Goal: Entertainment & Leisure: Consume media (video, audio)

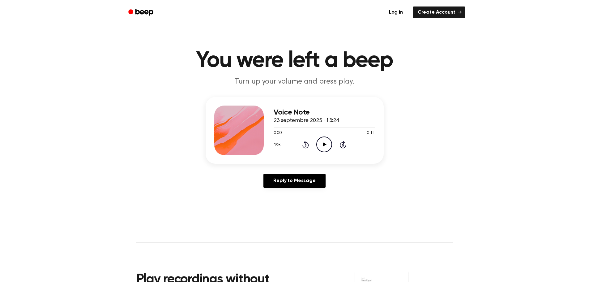
click at [320, 149] on icon "Play Audio" at bounding box center [324, 144] width 16 height 16
click at [463, 212] on main "You were left a beep Turn up your volume and press play. Voice Note 23 septembr…" at bounding box center [294, 190] width 589 height 381
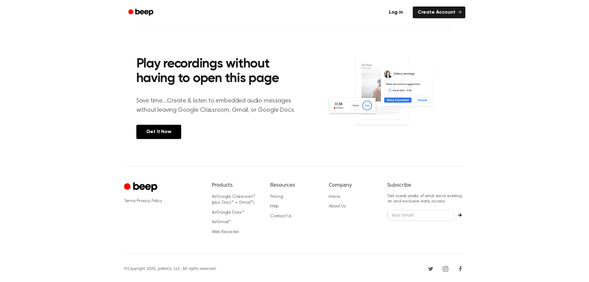
scroll to position [30, 0]
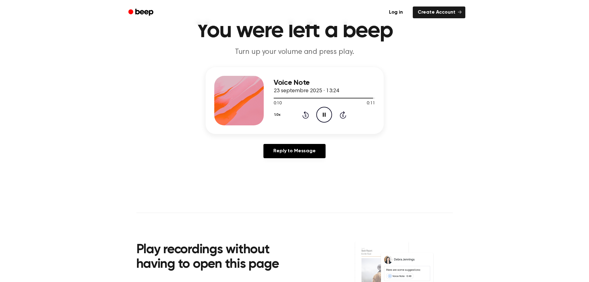
click at [307, 116] on icon "Rewind 5 seconds" at bounding box center [305, 115] width 7 height 8
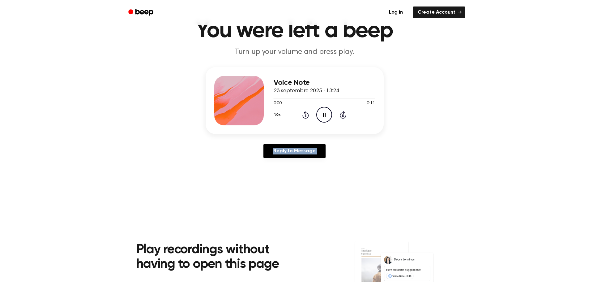
click at [307, 116] on icon "Rewind 5 seconds" at bounding box center [305, 115] width 7 height 8
click at [295, 113] on div "1.0x Rewind 5 seconds Play Audio Skip 5 seconds" at bounding box center [324, 115] width 101 height 16
click at [303, 111] on icon "Rewind 5 seconds" at bounding box center [305, 115] width 7 height 8
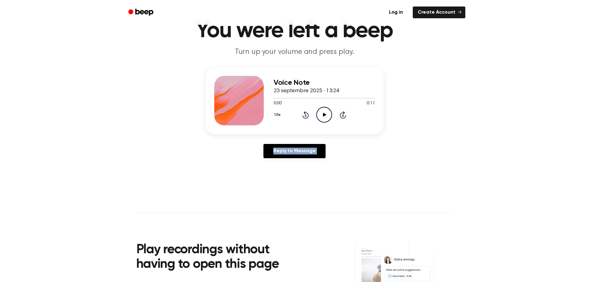
click at [303, 111] on icon "Rewind 5 seconds" at bounding box center [305, 115] width 7 height 8
click at [316, 112] on div "1.0x Rewind 5 seconds Play Audio Skip 5 seconds" at bounding box center [324, 115] width 101 height 16
click at [318, 111] on icon "Play Audio" at bounding box center [324, 115] width 16 height 16
click at [148, 12] on icon "Beep" at bounding box center [144, 12] width 18 height 7
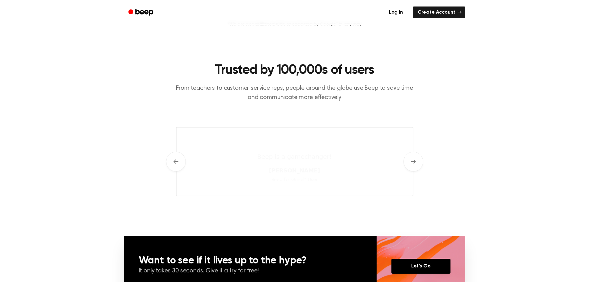
scroll to position [417, 0]
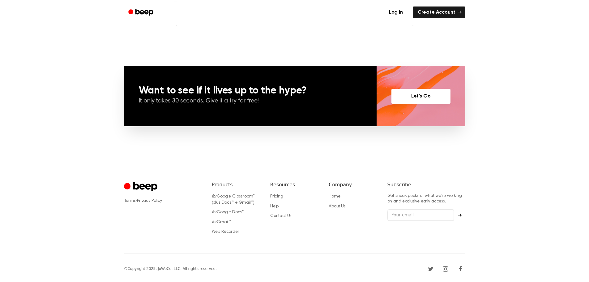
click at [438, 102] on link "Let’s Go" at bounding box center [421, 96] width 59 height 15
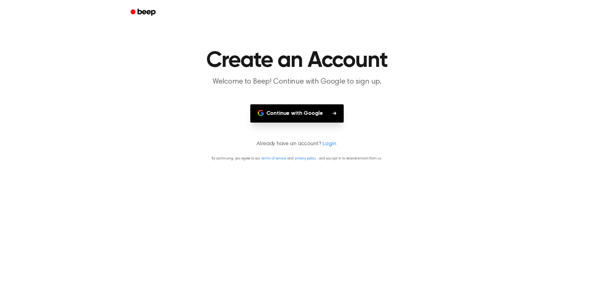
click at [321, 109] on button "Continue with Google" at bounding box center [297, 113] width 94 height 18
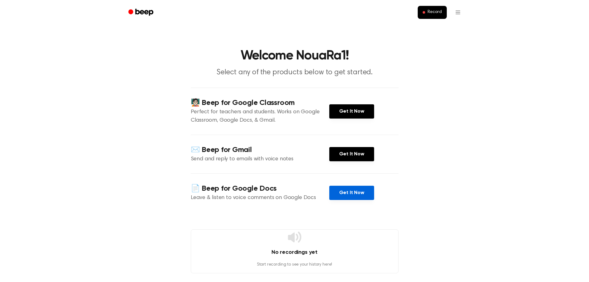
click at [355, 188] on link "Get It Now" at bounding box center [351, 193] width 45 height 14
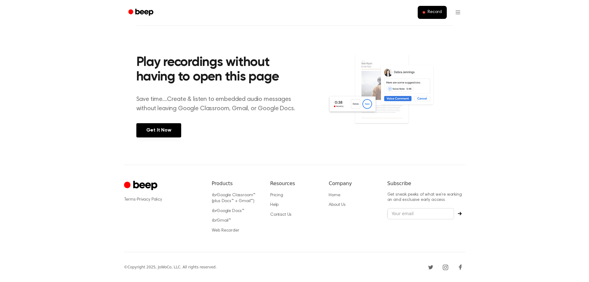
scroll to position [30, 0]
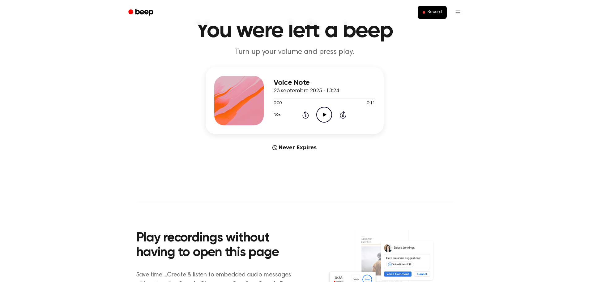
click at [321, 114] on icon "Play Audio" at bounding box center [324, 115] width 16 height 16
click at [309, 114] on icon at bounding box center [305, 114] width 6 height 7
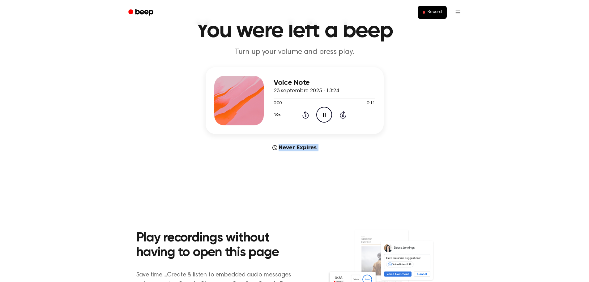
click at [309, 114] on icon at bounding box center [305, 114] width 6 height 7
click at [307, 116] on icon "Rewind 5 seconds" at bounding box center [305, 115] width 7 height 8
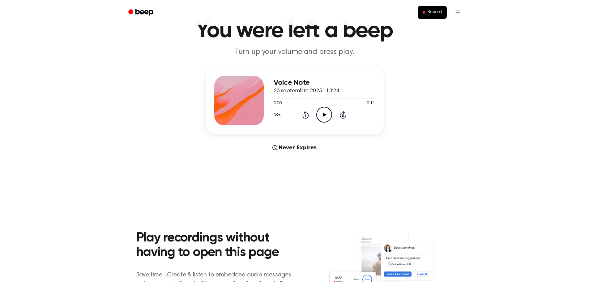
click at [327, 116] on icon "Play Audio" at bounding box center [324, 115] width 16 height 16
drag, startPoint x: 567, startPoint y: 1, endPoint x: 411, endPoint y: 55, distance: 165.5
click at [411, 55] on p "Turn up your volume and press play." at bounding box center [295, 52] width 238 height 10
click at [327, 116] on icon "Play Audio" at bounding box center [324, 115] width 16 height 16
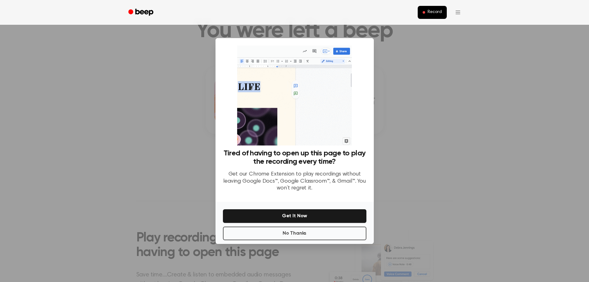
click at [417, 120] on div at bounding box center [294, 141] width 589 height 282
click at [301, 231] on button "No Thanks" at bounding box center [295, 233] width 144 height 14
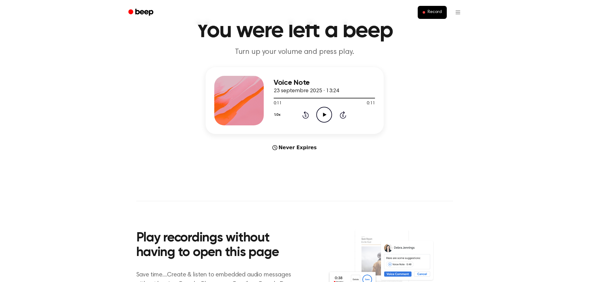
click at [321, 117] on icon "Play Audio" at bounding box center [324, 115] width 16 height 16
click at [318, 119] on circle at bounding box center [324, 114] width 15 height 15
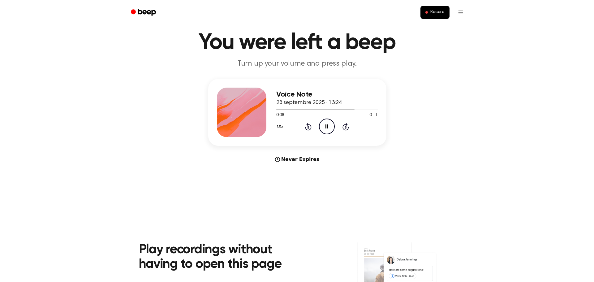
scroll to position [0, 0]
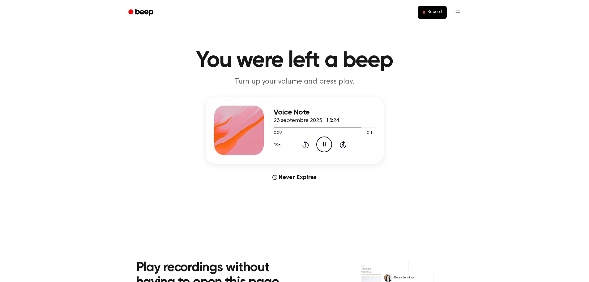
click at [319, 145] on icon "Pause Audio" at bounding box center [324, 144] width 16 height 16
click at [319, 145] on icon "Play Audio" at bounding box center [324, 144] width 16 height 16
click at [322, 139] on icon "Pause Audio" at bounding box center [324, 144] width 16 height 16
click at [322, 139] on icon "Play Audio" at bounding box center [324, 144] width 16 height 16
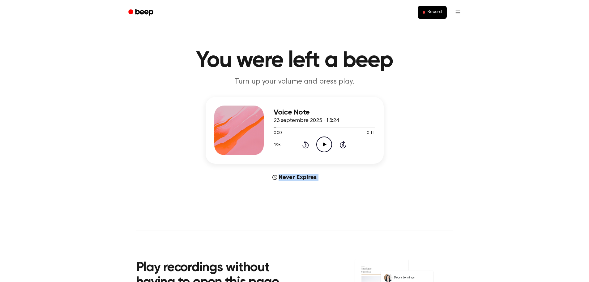
click at [322, 139] on icon "Play Audio" at bounding box center [324, 144] width 16 height 16
click at [322, 139] on icon "Pause Audio" at bounding box center [324, 144] width 16 height 16
click at [322, 139] on icon "Play Audio" at bounding box center [324, 144] width 16 height 16
click at [322, 139] on icon "Pause Audio" at bounding box center [324, 144] width 16 height 16
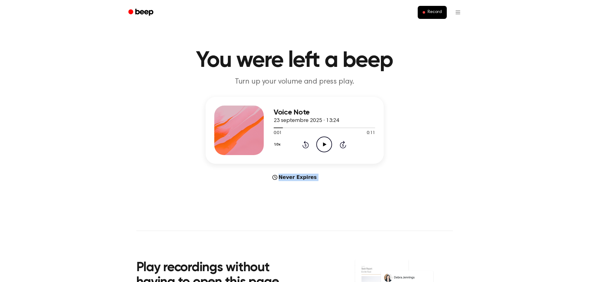
click at [322, 139] on icon "Play Audio" at bounding box center [324, 144] width 16 height 16
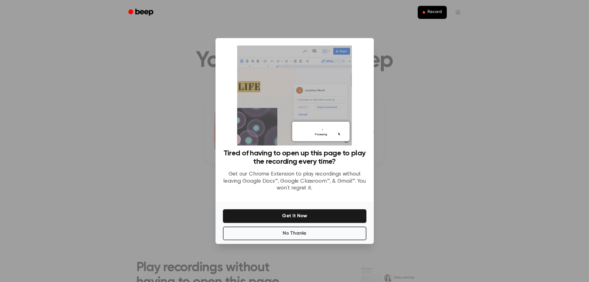
click at [457, 109] on div at bounding box center [294, 141] width 589 height 282
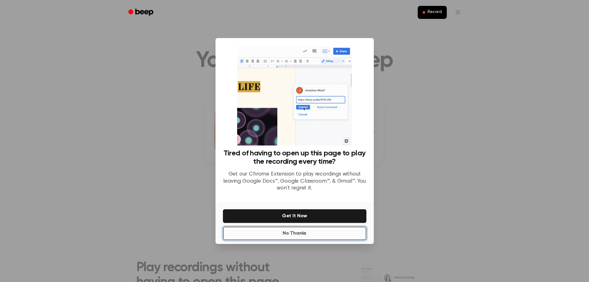
click at [287, 236] on button "No Thanks" at bounding box center [295, 233] width 144 height 14
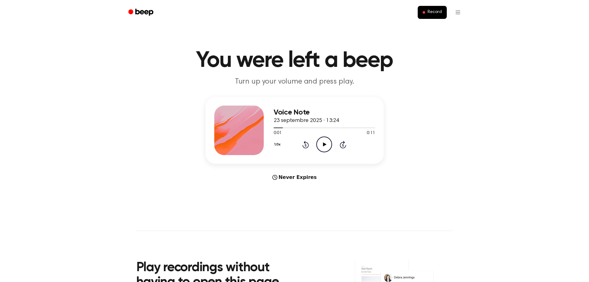
click at [310, 147] on div "1.0x Rewind 5 seconds Play Audio Skip 5 seconds" at bounding box center [324, 144] width 101 height 16
click at [309, 146] on icon at bounding box center [305, 144] width 6 height 7
click at [321, 141] on icon "Play Audio" at bounding box center [324, 144] width 16 height 16
click at [276, 142] on button "1.0x" at bounding box center [280, 144] width 9 height 11
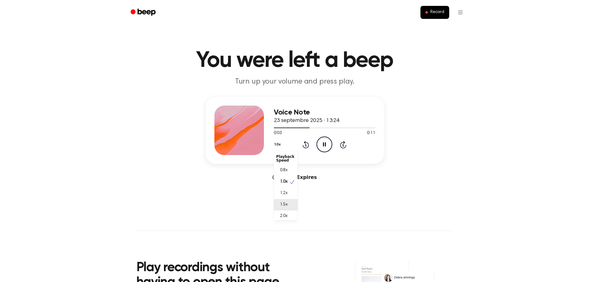
click at [282, 209] on div "1.5x" at bounding box center [286, 204] width 24 height 11
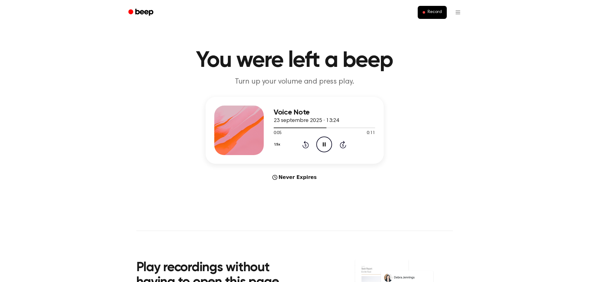
click at [308, 145] on icon at bounding box center [305, 144] width 6 height 7
click at [280, 143] on button "1.5x" at bounding box center [278, 144] width 9 height 11
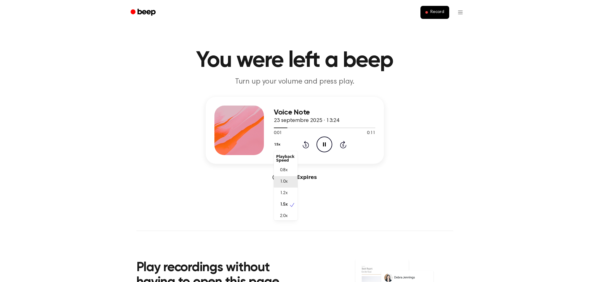
scroll to position [3, 0]
click at [281, 213] on span "2.0x" at bounding box center [284, 213] width 8 height 6
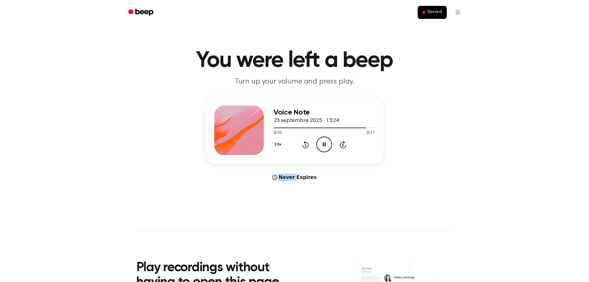
click at [275, 147] on button "2.0x" at bounding box center [279, 144] width 10 height 11
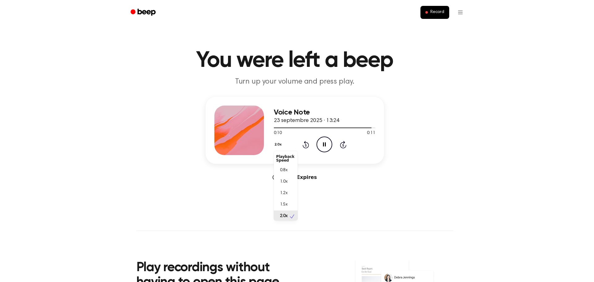
scroll to position [2, 0]
click at [287, 167] on span "0.8x" at bounding box center [284, 168] width 8 height 6
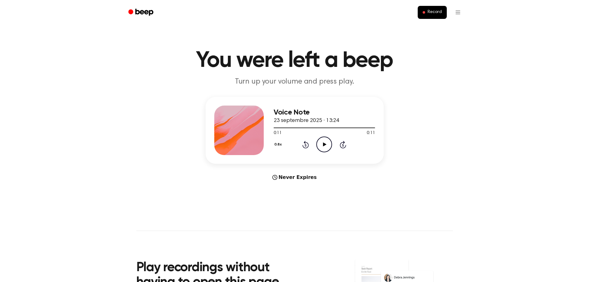
click at [317, 148] on icon "Play Audio" at bounding box center [324, 144] width 16 height 16
click at [277, 144] on button "0.8x" at bounding box center [281, 144] width 11 height 11
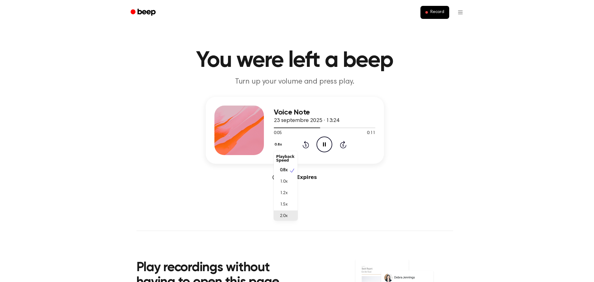
scroll to position [3, 0]
click at [288, 215] on div "2.0x" at bounding box center [286, 213] width 24 height 11
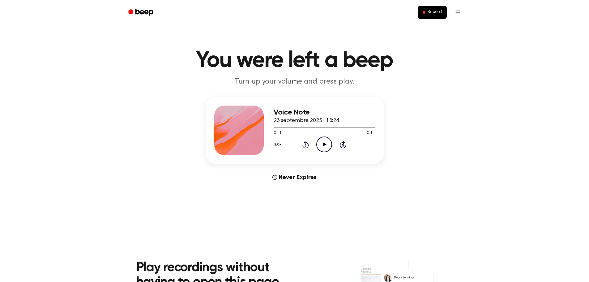
click at [326, 145] on icon "Play Audio" at bounding box center [324, 144] width 16 height 16
click at [326, 145] on icon at bounding box center [324, 144] width 3 height 4
click at [327, 140] on icon "Play Audio" at bounding box center [324, 144] width 16 height 16
click at [307, 138] on div "2.0x Rewind 5 seconds Play Audio Skip 5 seconds" at bounding box center [324, 144] width 101 height 16
click at [305, 143] on icon at bounding box center [305, 144] width 6 height 7
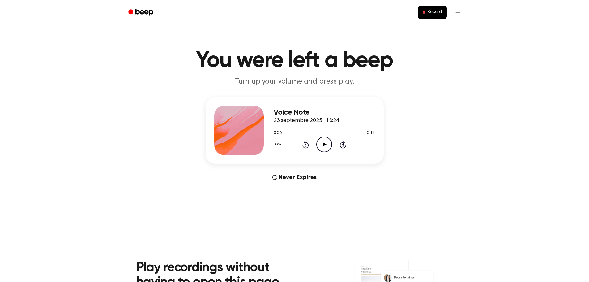
click at [305, 143] on icon at bounding box center [305, 144] width 6 height 7
click at [322, 145] on icon "Play Audio" at bounding box center [324, 144] width 16 height 16
click at [321, 144] on icon "Play Audio" at bounding box center [324, 144] width 16 height 16
click at [281, 139] on button "2.0x" at bounding box center [279, 144] width 10 height 11
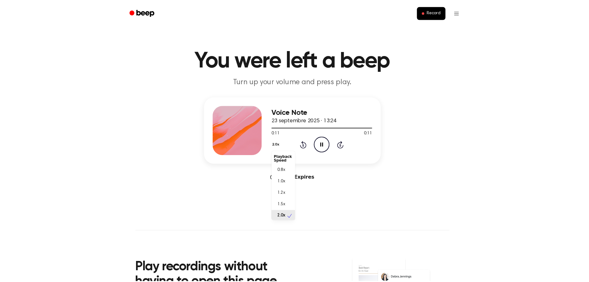
scroll to position [2, 0]
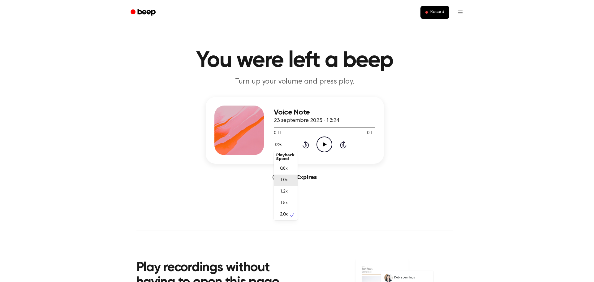
click at [285, 179] on span "1.0x" at bounding box center [284, 180] width 8 height 6
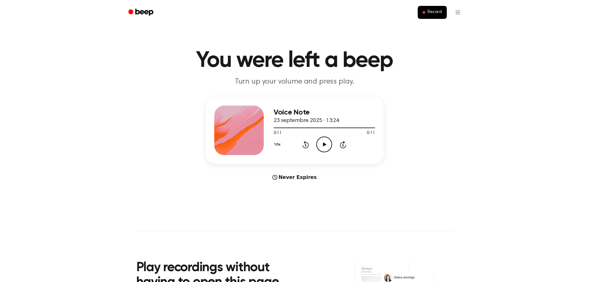
click at [306, 145] on icon at bounding box center [306, 145] width 2 height 2
click at [319, 143] on icon "Play Audio" at bounding box center [324, 144] width 16 height 16
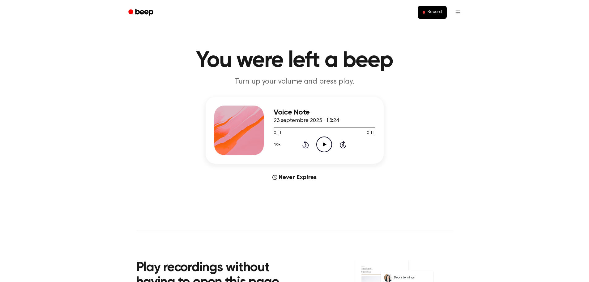
click at [308, 146] on icon at bounding box center [305, 144] width 6 height 7
click at [326, 144] on icon "Play Audio" at bounding box center [324, 144] width 16 height 16
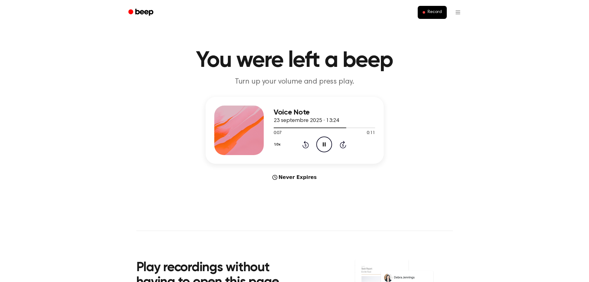
click at [328, 134] on div "0:07 0:11" at bounding box center [324, 133] width 101 height 6
click at [325, 140] on icon "Pause Audio" at bounding box center [324, 144] width 16 height 16
click at [333, 133] on div "0:08 0:11" at bounding box center [324, 133] width 101 height 6
click at [327, 142] on icon "Play Audio" at bounding box center [324, 144] width 16 height 16
click at [307, 143] on icon at bounding box center [305, 144] width 6 height 7
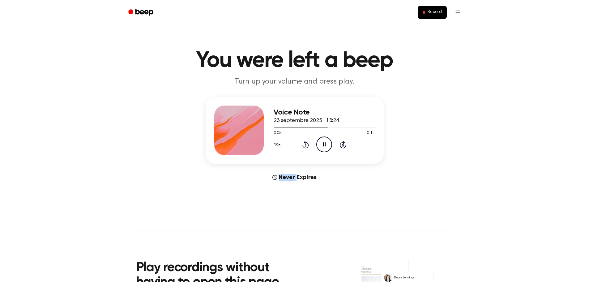
click at [307, 143] on icon at bounding box center [305, 144] width 6 height 7
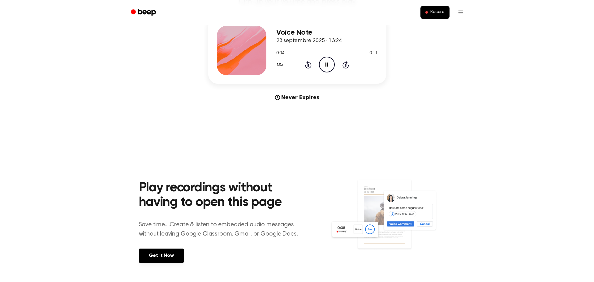
scroll to position [49, 0]
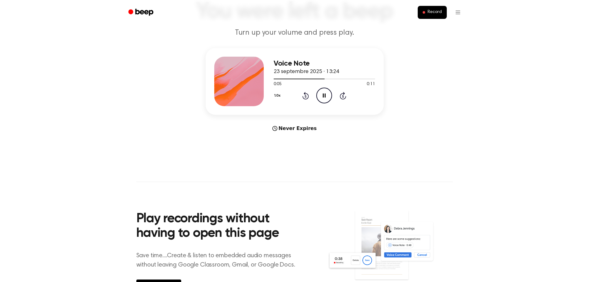
click at [282, 97] on button "1.0x" at bounding box center [278, 95] width 9 height 11
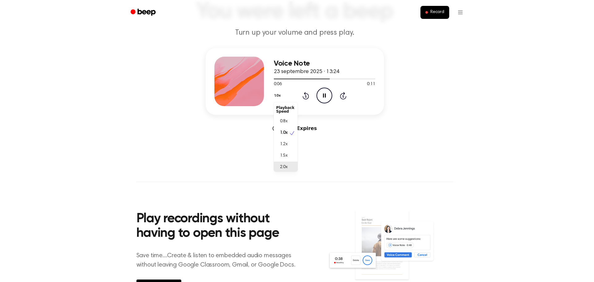
click at [278, 166] on div "2.0x" at bounding box center [281, 167] width 11 height 6
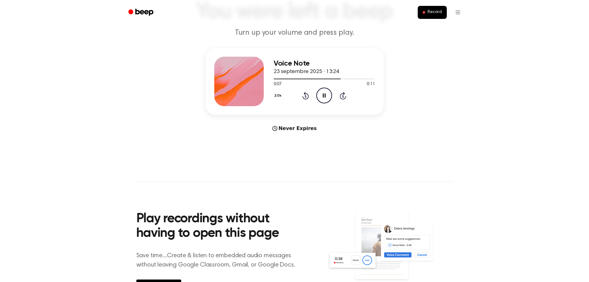
click at [303, 97] on icon at bounding box center [305, 95] width 6 height 7
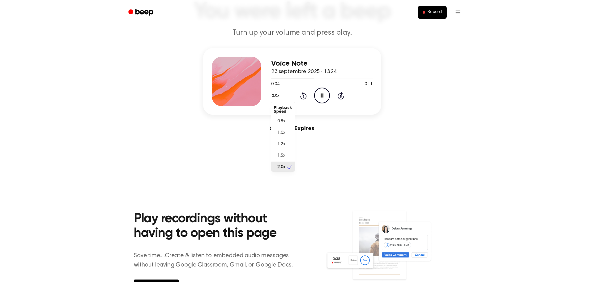
click at [279, 93] on button "2.0x" at bounding box center [276, 95] width 10 height 11
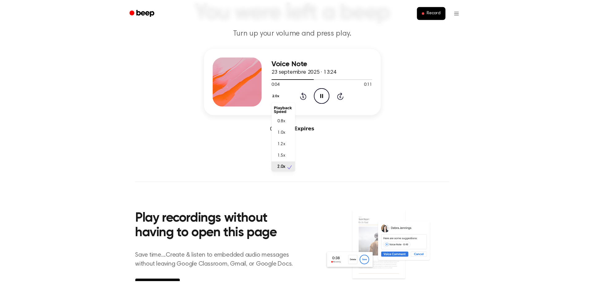
scroll to position [2, 0]
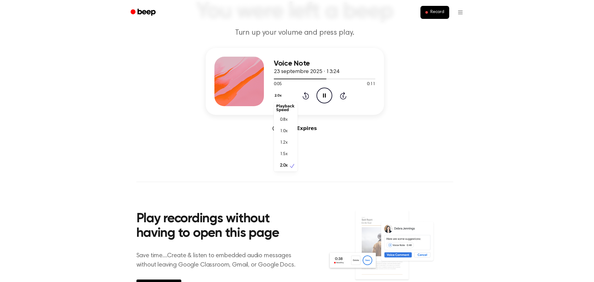
click at [284, 129] on span "1.0x" at bounding box center [284, 131] width 8 height 6
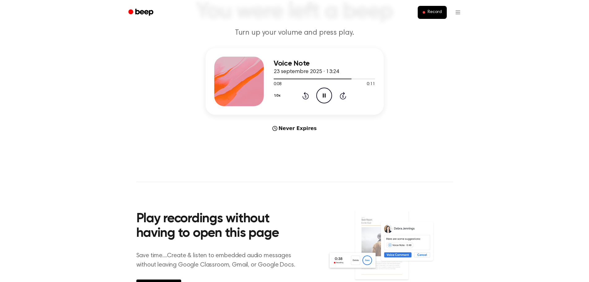
click at [321, 93] on icon "Pause Audio" at bounding box center [324, 96] width 16 height 16
click at [304, 98] on icon at bounding box center [305, 95] width 6 height 7
click at [334, 93] on div "1.0x Rewind 5 seconds Play Audio Skip 5 seconds" at bounding box center [324, 96] width 101 height 16
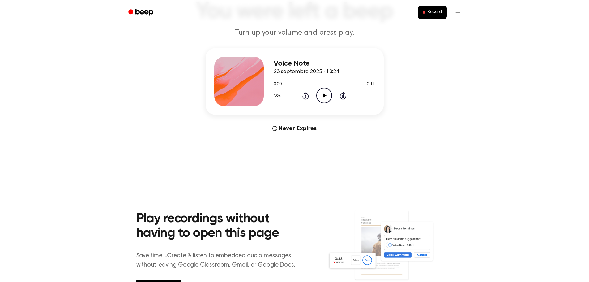
click at [327, 95] on icon "Play Audio" at bounding box center [324, 96] width 16 height 16
click at [280, 96] on button "1.0x" at bounding box center [278, 95] width 9 height 11
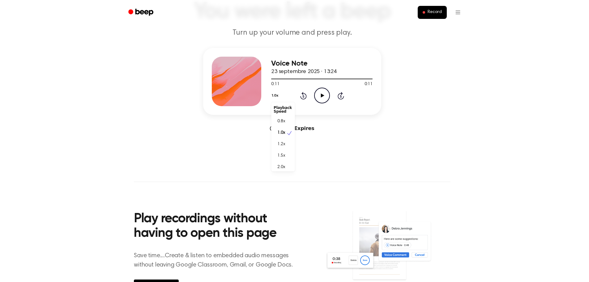
click at [276, 95] on button "1.0x" at bounding box center [275, 95] width 9 height 11
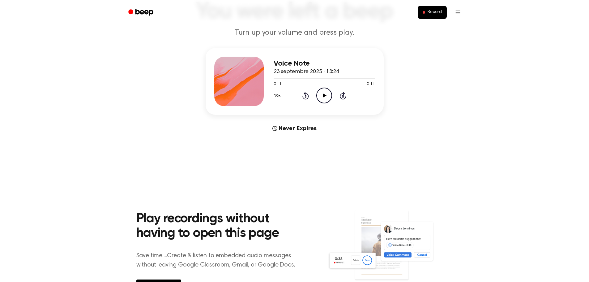
click at [318, 100] on circle at bounding box center [324, 95] width 15 height 15
click at [282, 88] on div "1.0x Rewind 5 seconds Pause Audio Skip 5 seconds" at bounding box center [324, 96] width 101 height 16
click at [277, 99] on button "1.0x" at bounding box center [278, 95] width 9 height 11
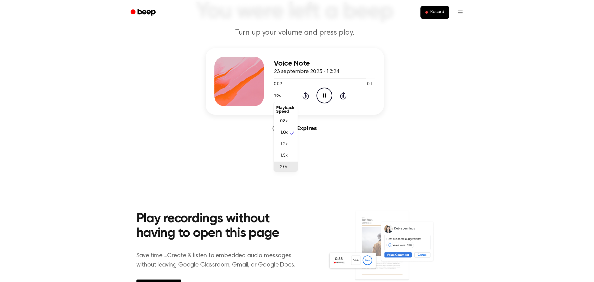
click at [278, 168] on div "2.0x" at bounding box center [281, 167] width 11 height 6
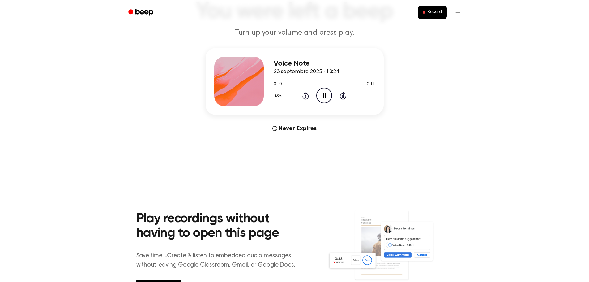
click at [302, 99] on icon "Rewind 5 seconds" at bounding box center [305, 96] width 7 height 8
click at [272, 91] on div "Voice Note 23 septembre 2025 · 13:24 0:11 0:11 Your browser does not support th…" at bounding box center [295, 81] width 178 height 67
click at [315, 97] on div "2.0x Rewind 5 seconds Play Audio Skip 5 seconds" at bounding box center [324, 96] width 101 height 16
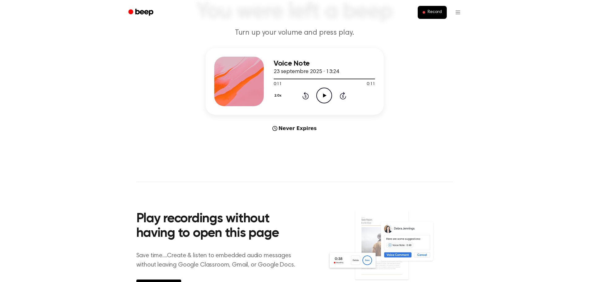
click at [309, 96] on div "2.0x Rewind 5 seconds Play Audio Skip 5 seconds" at bounding box center [324, 96] width 101 height 16
click at [304, 95] on icon "Rewind 5 seconds" at bounding box center [305, 96] width 7 height 8
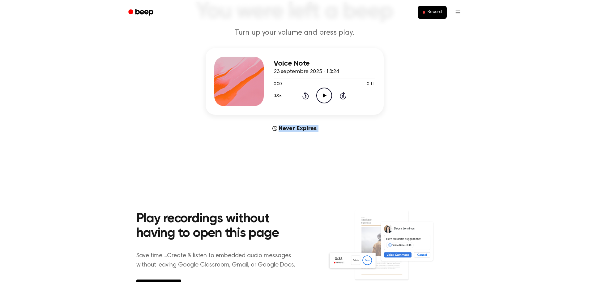
click at [304, 95] on icon "Rewind 5 seconds" at bounding box center [305, 96] width 7 height 8
click at [323, 96] on icon "Play Audio" at bounding box center [324, 96] width 16 height 16
click at [276, 94] on button "2.0x" at bounding box center [281, 95] width 10 height 11
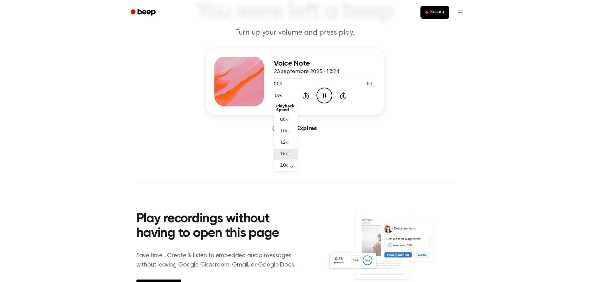
click at [279, 152] on div "1.5x" at bounding box center [281, 154] width 11 height 6
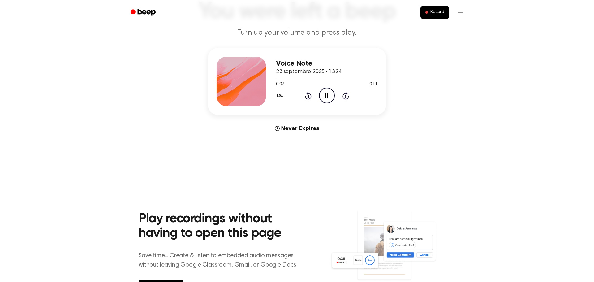
click at [282, 96] on button "1.5x" at bounding box center [280, 95] width 9 height 11
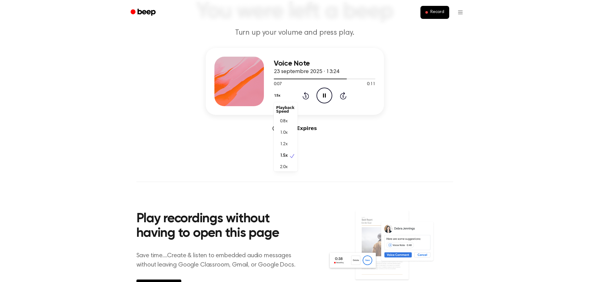
click at [281, 168] on span "2.0x" at bounding box center [284, 167] width 8 height 6
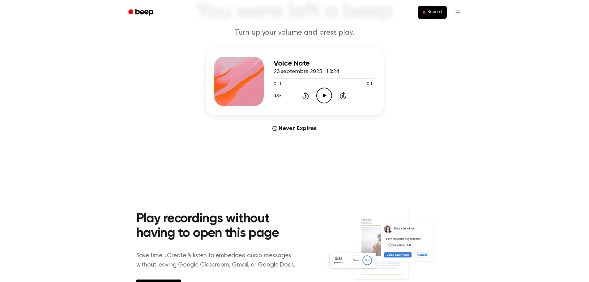
click at [304, 99] on icon at bounding box center [305, 95] width 6 height 7
click at [326, 97] on icon "Play Audio" at bounding box center [324, 96] width 16 height 16
click at [285, 94] on div "2.0x Rewind 5 seconds Pause Audio Skip 5 seconds" at bounding box center [324, 96] width 101 height 16
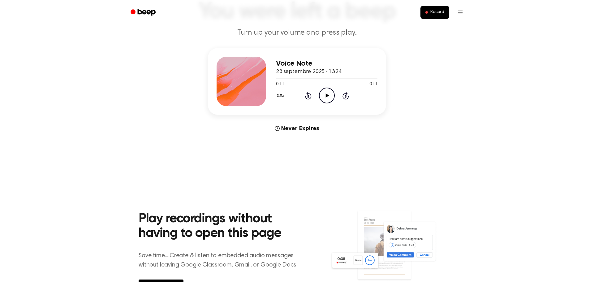
click at [282, 95] on button "2.0x" at bounding box center [281, 95] width 10 height 11
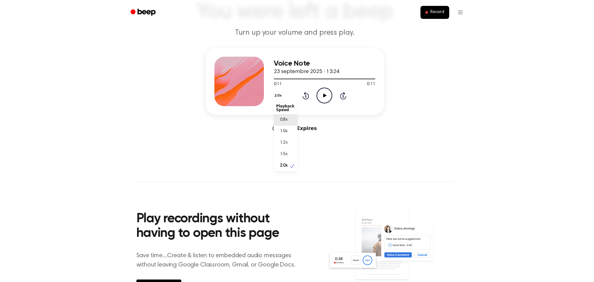
click at [285, 123] on div "0.8x" at bounding box center [286, 119] width 24 height 11
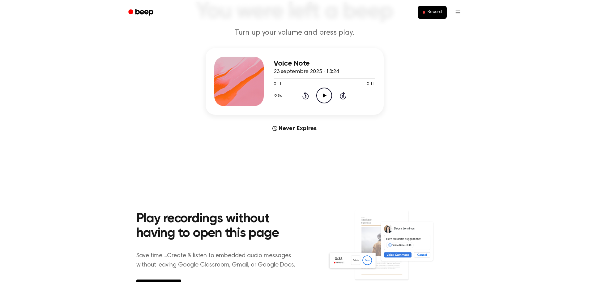
click at [319, 101] on icon "Play Audio" at bounding box center [324, 96] width 16 height 16
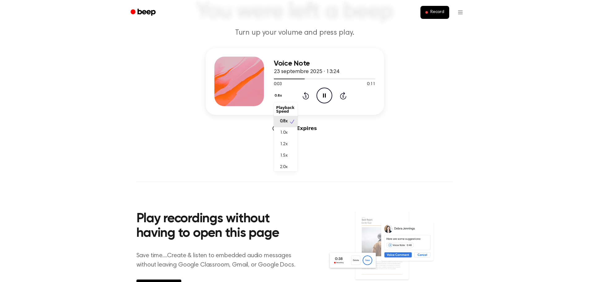
click at [276, 93] on button "0.8x" at bounding box center [279, 95] width 11 height 11
click at [286, 139] on div "1.2x" at bounding box center [286, 144] width 24 height 11
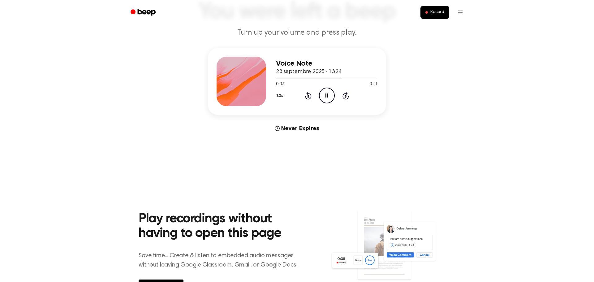
click at [276, 98] on button "1.2x" at bounding box center [280, 95] width 9 height 11
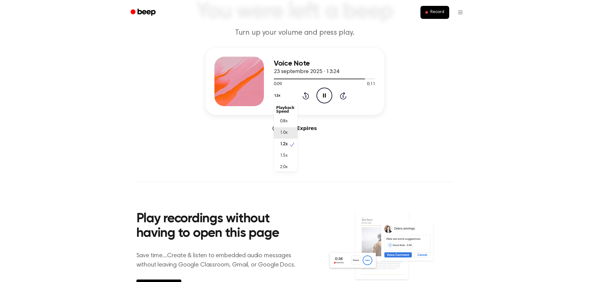
click at [283, 131] on span "1.0x" at bounding box center [284, 133] width 8 height 6
